Goal: Task Accomplishment & Management: Use online tool/utility

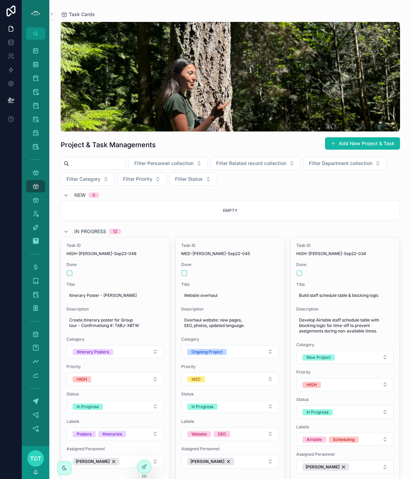
scroll to position [116, 0]
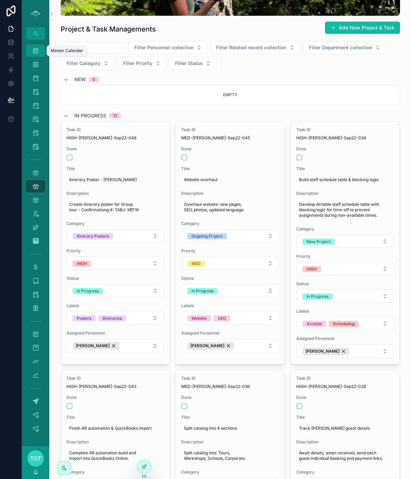
click at [37, 51] on icon "scrollable content" at bounding box center [35, 50] width 7 height 7
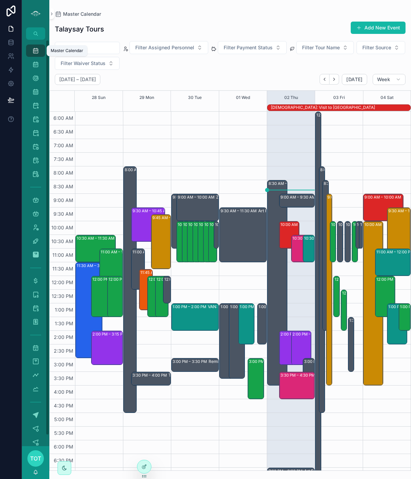
scroll to position [50, 0]
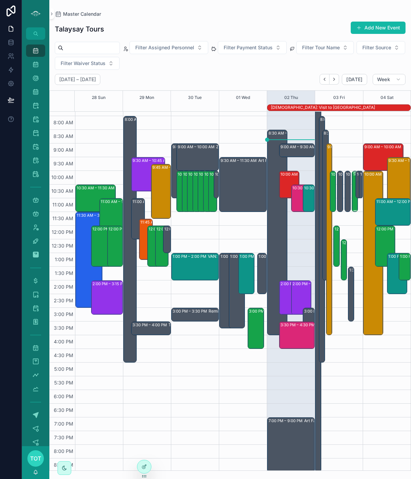
click at [356, 202] on div "10:00 AM – 11:30 AM (PRIVATE) VAN: TT - [PERSON_NAME] (10) [PERSON_NAME], TW:UU…" at bounding box center [355, 192] width 4 height 40
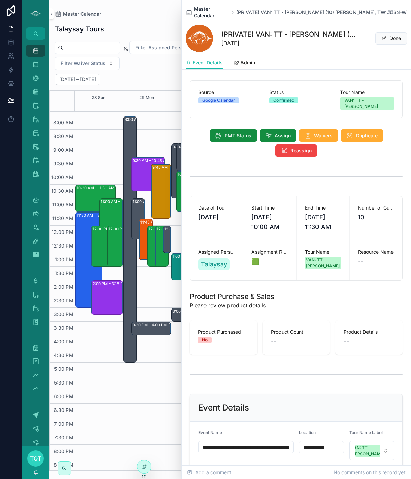
click at [212, 8] on span "Master Calendar" at bounding box center [212, 12] width 36 height 14
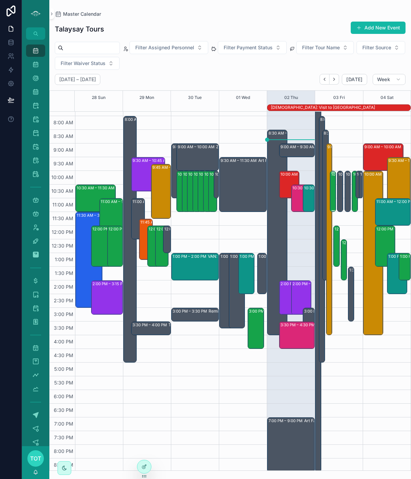
click at [332, 198] on div "10:00 AM – 11:30 AM VAN: TT - [PERSON_NAME] (6) [PERSON_NAME], TW:WUCT-ZSTS" at bounding box center [333, 192] width 4 height 40
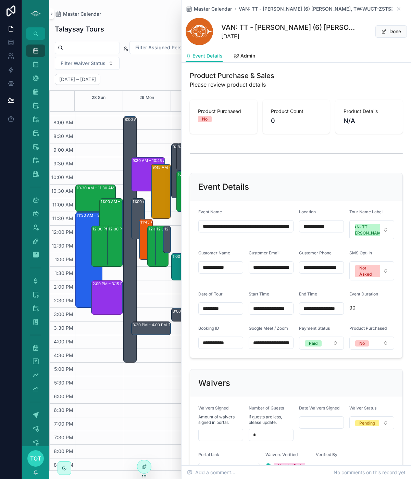
scroll to position [228, 0]
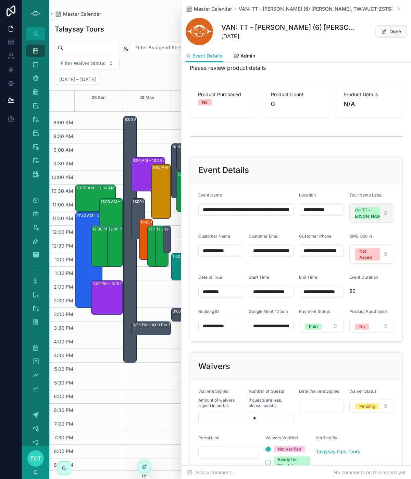
click at [383, 220] on button "VAN: TT - [PERSON_NAME]" at bounding box center [371, 213] width 45 height 19
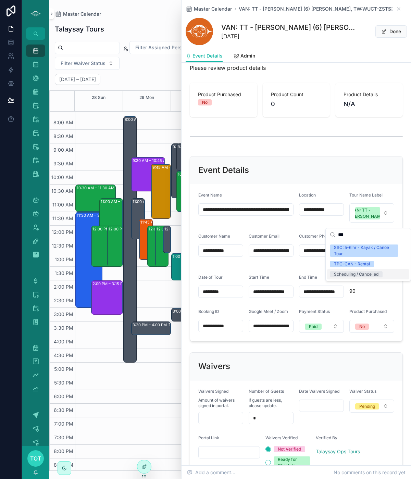
type input "***"
click at [375, 274] on div "Scheduling / Cancelled" at bounding box center [356, 274] width 45 height 6
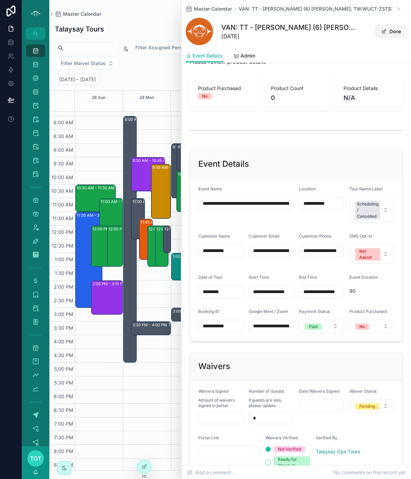
click at [390, 33] on button "Done" at bounding box center [392, 31] width 32 height 12
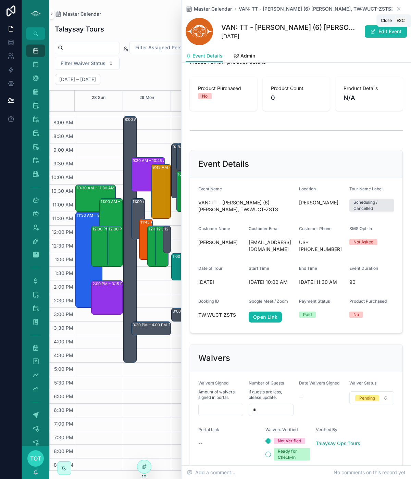
click at [399, 8] on icon "scrollable content" at bounding box center [398, 8] width 5 height 5
